Goal: Use online tool/utility

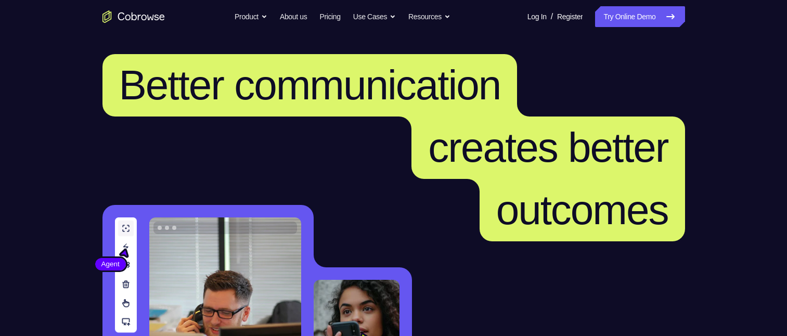
scroll to position [260, 0]
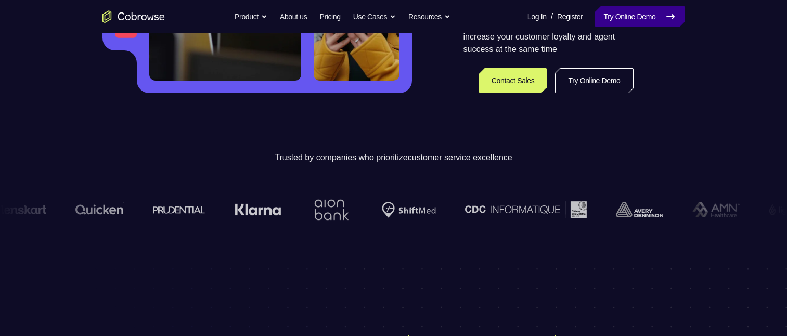
click at [621, 13] on link "Try Online Demo" at bounding box center [639, 16] width 89 height 21
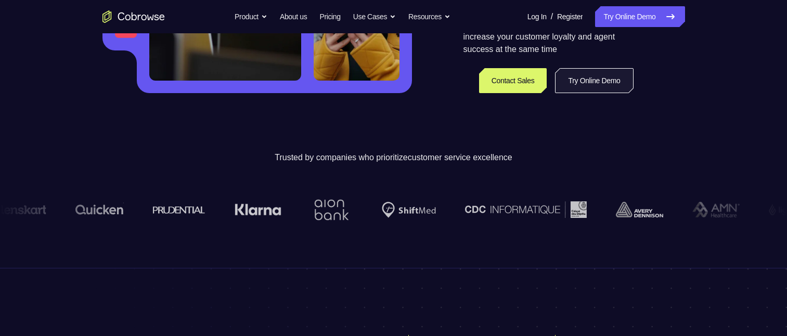
click at [598, 84] on link "Try Online Demo" at bounding box center [594, 80] width 78 height 25
click at [591, 78] on link "Try Online Demo" at bounding box center [594, 80] width 78 height 25
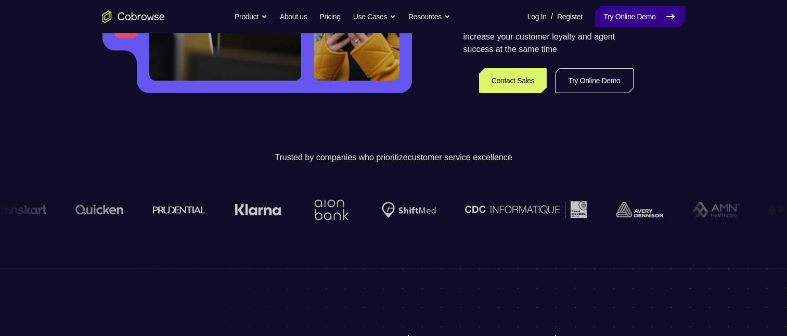
click at [609, 12] on link "Try Online Demo" at bounding box center [639, 16] width 89 height 21
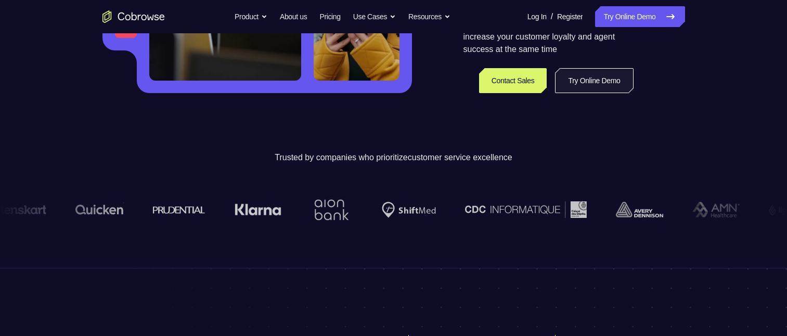
scroll to position [143, 0]
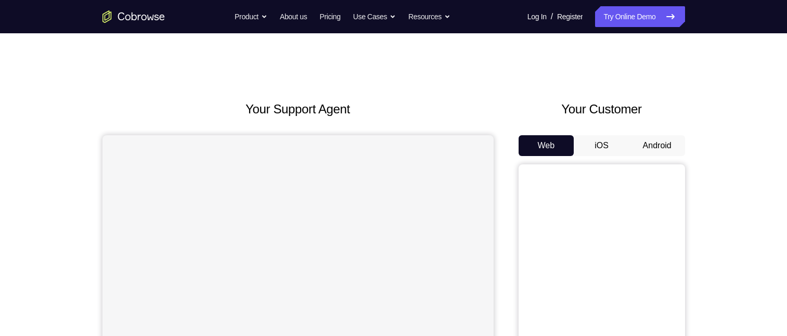
click at [653, 142] on button "Android" at bounding box center [657, 145] width 56 height 21
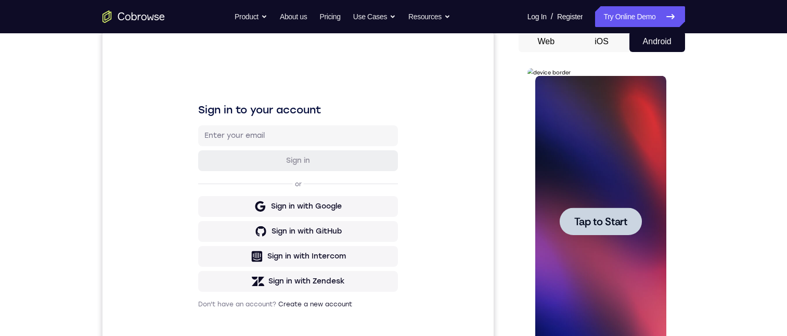
click at [598, 216] on span "Tap to Start" at bounding box center [600, 221] width 53 height 10
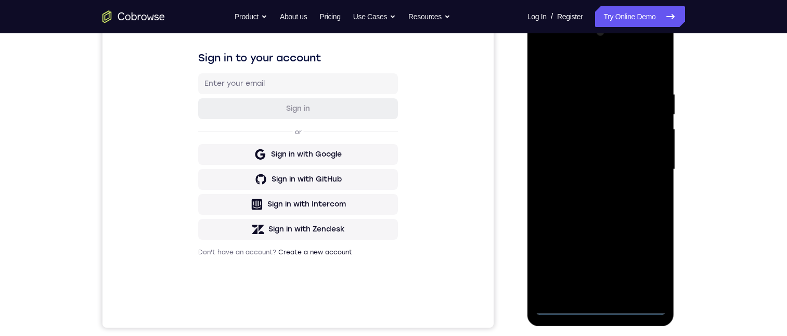
scroll to position [208, 0]
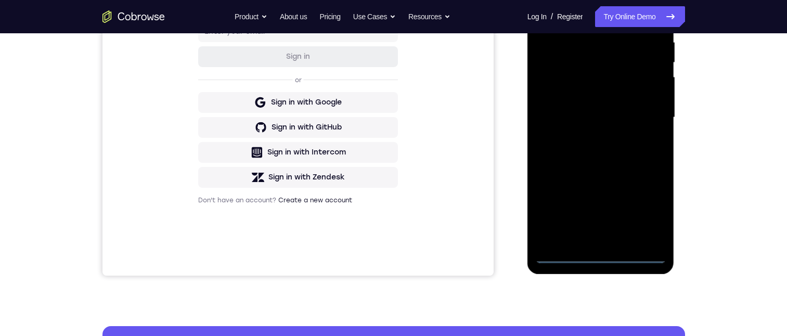
click at [599, 256] on div at bounding box center [600, 117] width 131 height 291
click at [650, 206] on div at bounding box center [600, 117] width 131 height 291
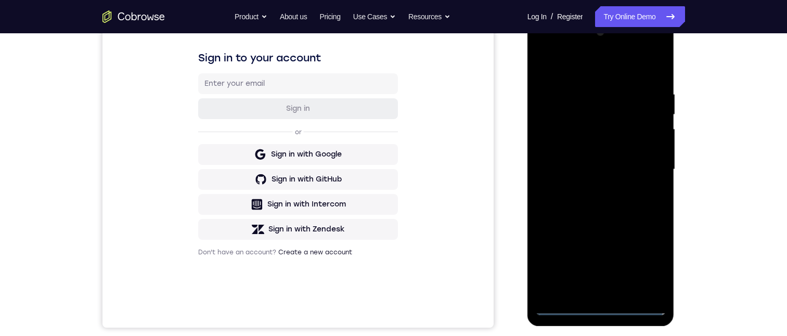
click at [583, 48] on div at bounding box center [600, 169] width 131 height 291
click at [545, 49] on div at bounding box center [600, 169] width 131 height 291
click at [597, 108] on div at bounding box center [600, 169] width 131 height 291
click at [600, 109] on div at bounding box center [600, 169] width 131 height 291
click at [601, 105] on div at bounding box center [600, 169] width 131 height 291
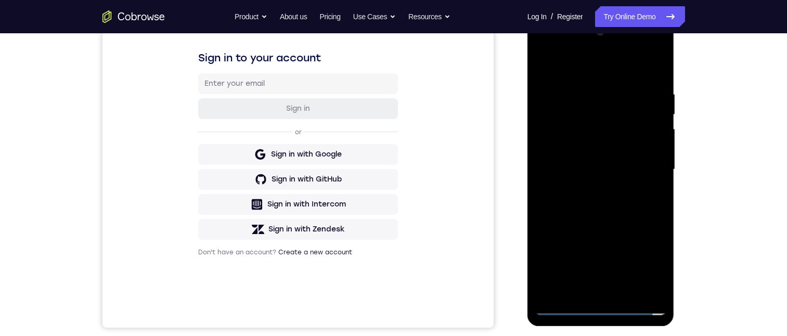
click at [555, 133] on div at bounding box center [600, 169] width 131 height 291
click at [617, 172] on div at bounding box center [600, 169] width 131 height 291
click at [591, 189] on div at bounding box center [600, 169] width 131 height 291
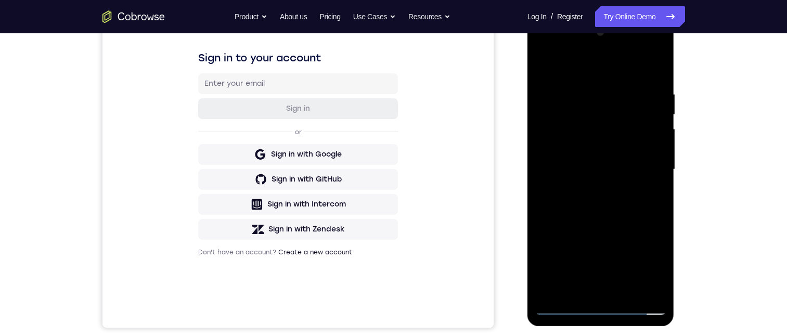
click at [592, 187] on div at bounding box center [600, 169] width 131 height 291
click at [592, 160] on div at bounding box center [600, 169] width 131 height 291
click at [632, 151] on div at bounding box center [600, 169] width 131 height 291
click at [619, 173] on div at bounding box center [600, 169] width 131 height 291
click at [596, 207] on div at bounding box center [600, 169] width 131 height 291
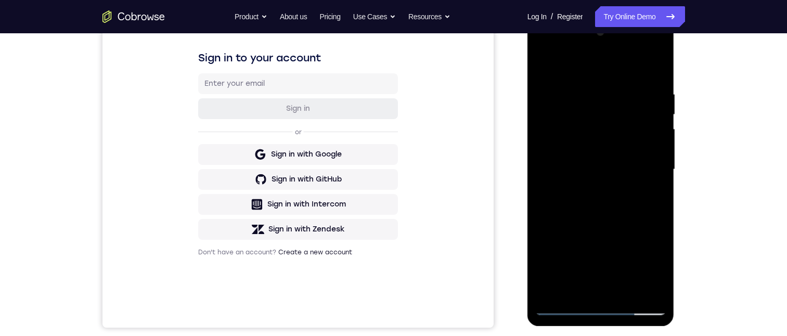
click at [602, 199] on div at bounding box center [600, 169] width 131 height 291
click at [600, 198] on div at bounding box center [600, 169] width 131 height 291
click at [653, 75] on div at bounding box center [600, 169] width 131 height 291
click at [628, 290] on div at bounding box center [600, 169] width 131 height 291
click at [609, 224] on div at bounding box center [600, 169] width 131 height 291
